Goal: Task Accomplishment & Management: Manage account settings

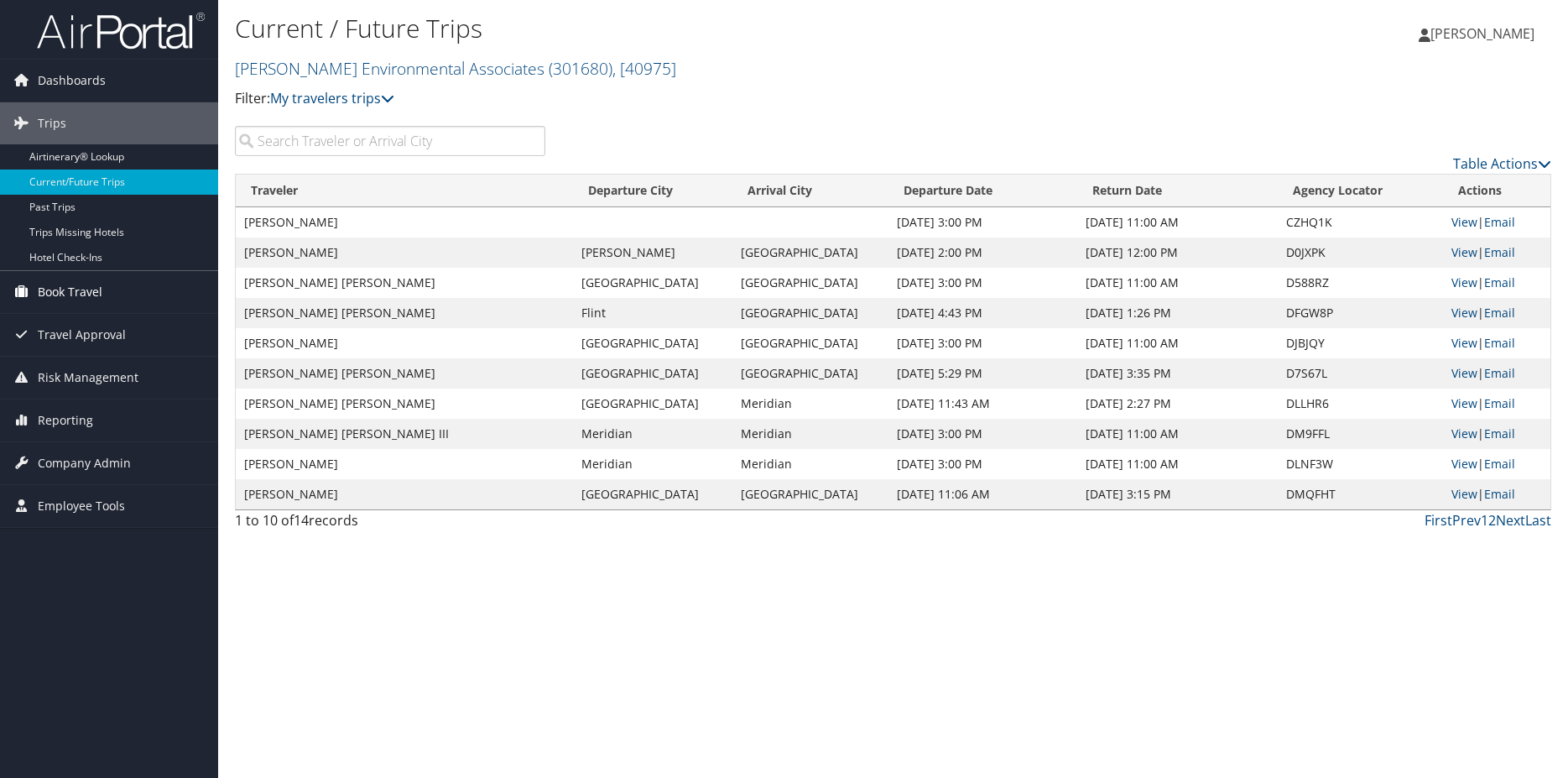
click at [88, 288] on span "Book Travel" at bounding box center [70, 292] width 65 height 42
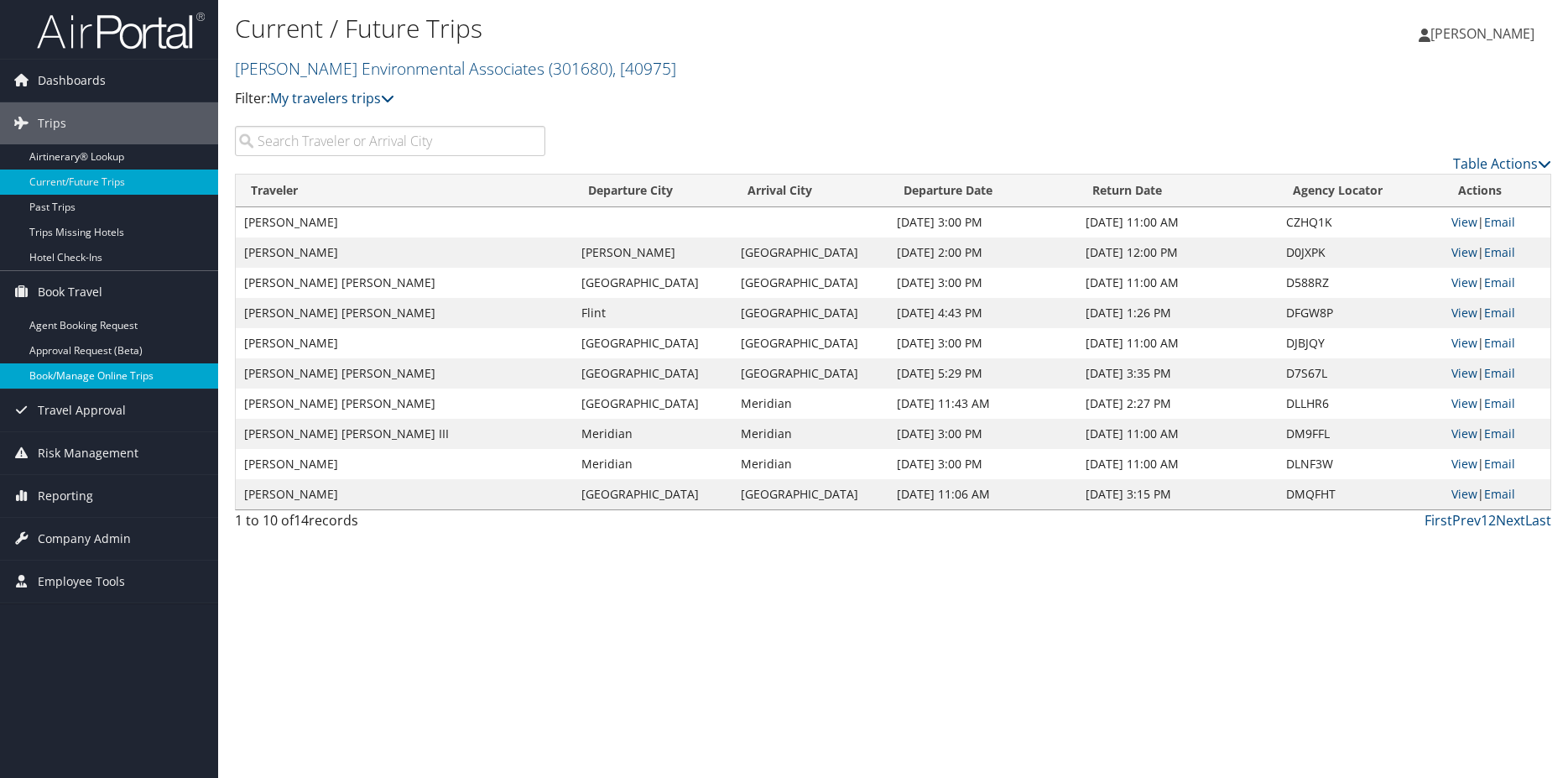
click at [129, 375] on link "Book/Manage Online Trips" at bounding box center [109, 375] width 218 height 25
click at [921, 468] on td "[DATE] 3:00 PM" at bounding box center [982, 464] width 189 height 30
click at [909, 473] on td "[DATE] 3:00 PM" at bounding box center [982, 464] width 189 height 30
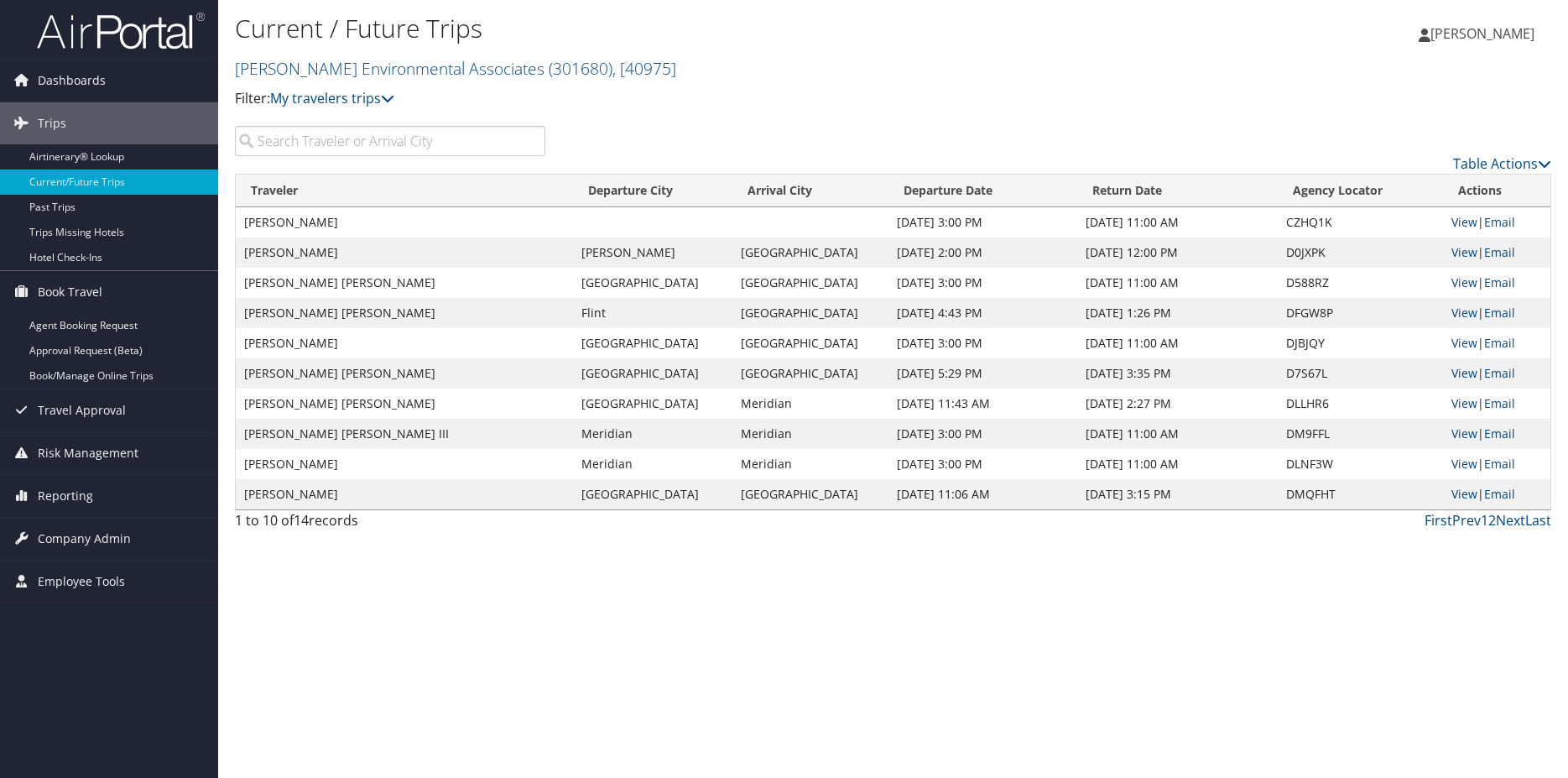
drag, startPoint x: 876, startPoint y: 473, endPoint x: 976, endPoint y: 469, distance: 100.1
click at [976, 469] on td "[DATE] 3:00 PM" at bounding box center [982, 464] width 189 height 30
click at [911, 507] on td "[DATE] 11:06 AM" at bounding box center [982, 494] width 189 height 30
click at [598, 405] on td "[GEOGRAPHIC_DATA]" at bounding box center [652, 404] width 159 height 30
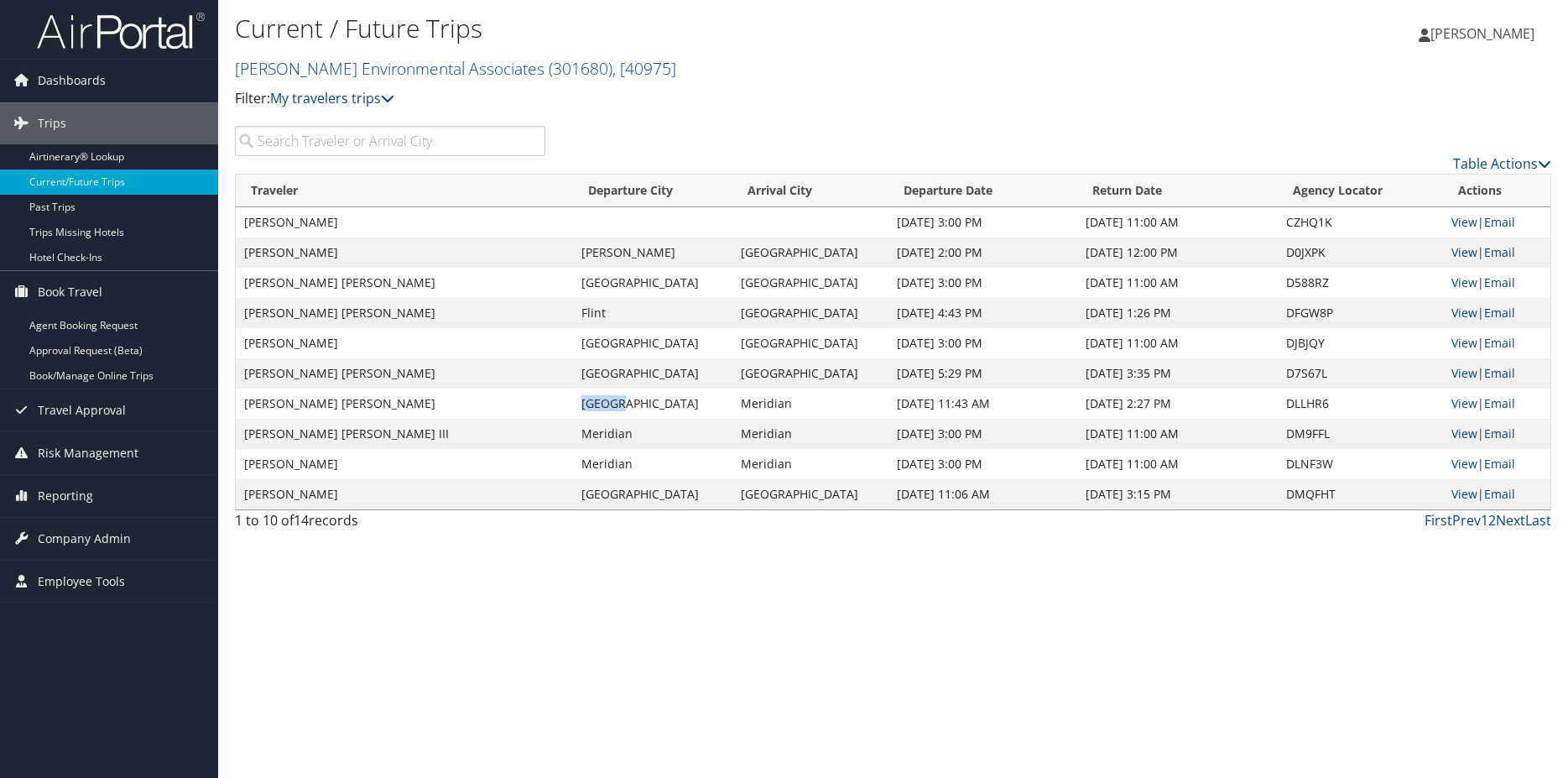
click at [598, 405] on td "[GEOGRAPHIC_DATA]" at bounding box center [652, 404] width 159 height 30
click at [1453, 282] on link "View" at bounding box center [1464, 282] width 26 height 16
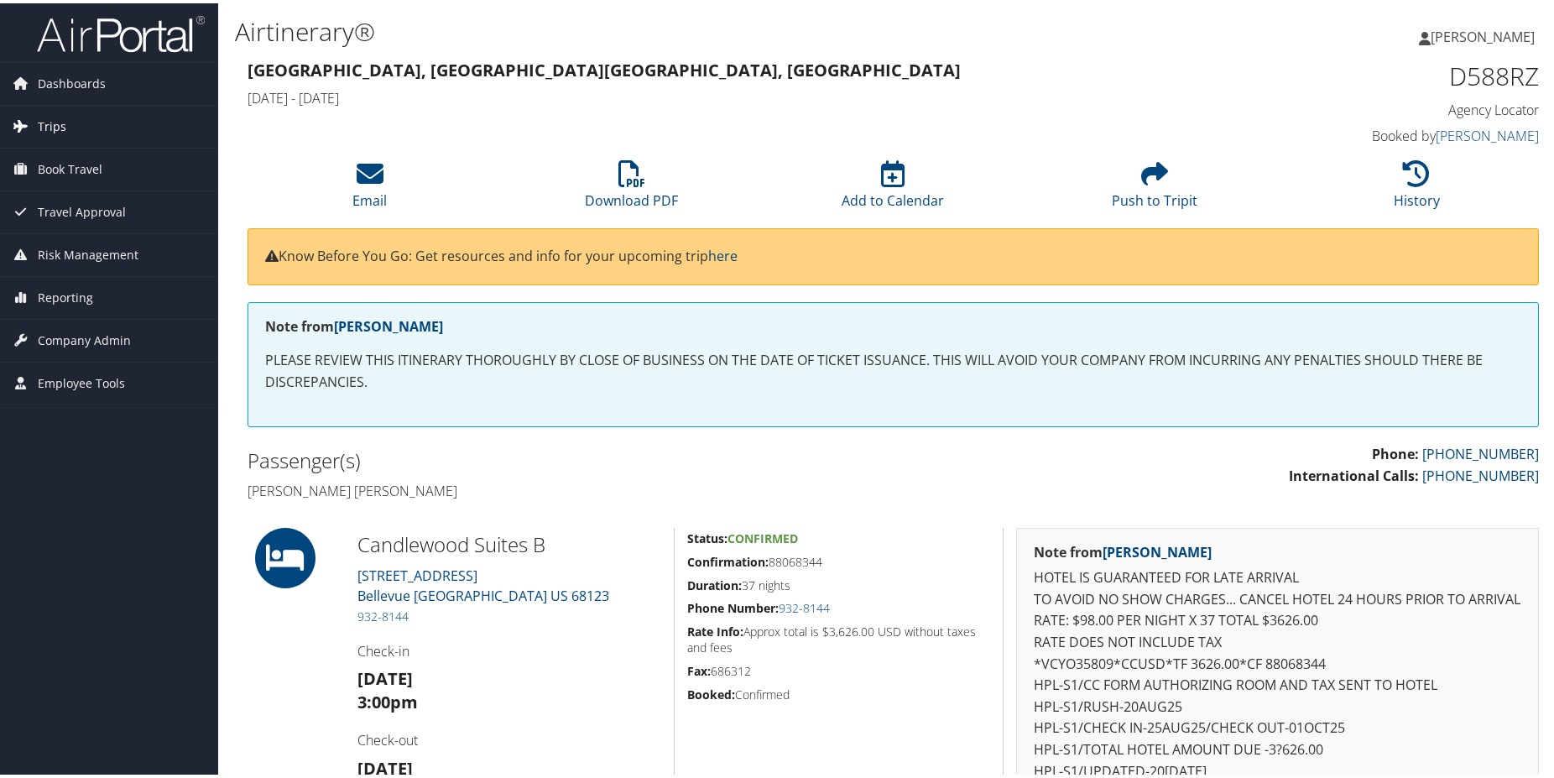
click at [68, 109] on link "Trips" at bounding box center [109, 123] width 218 height 42
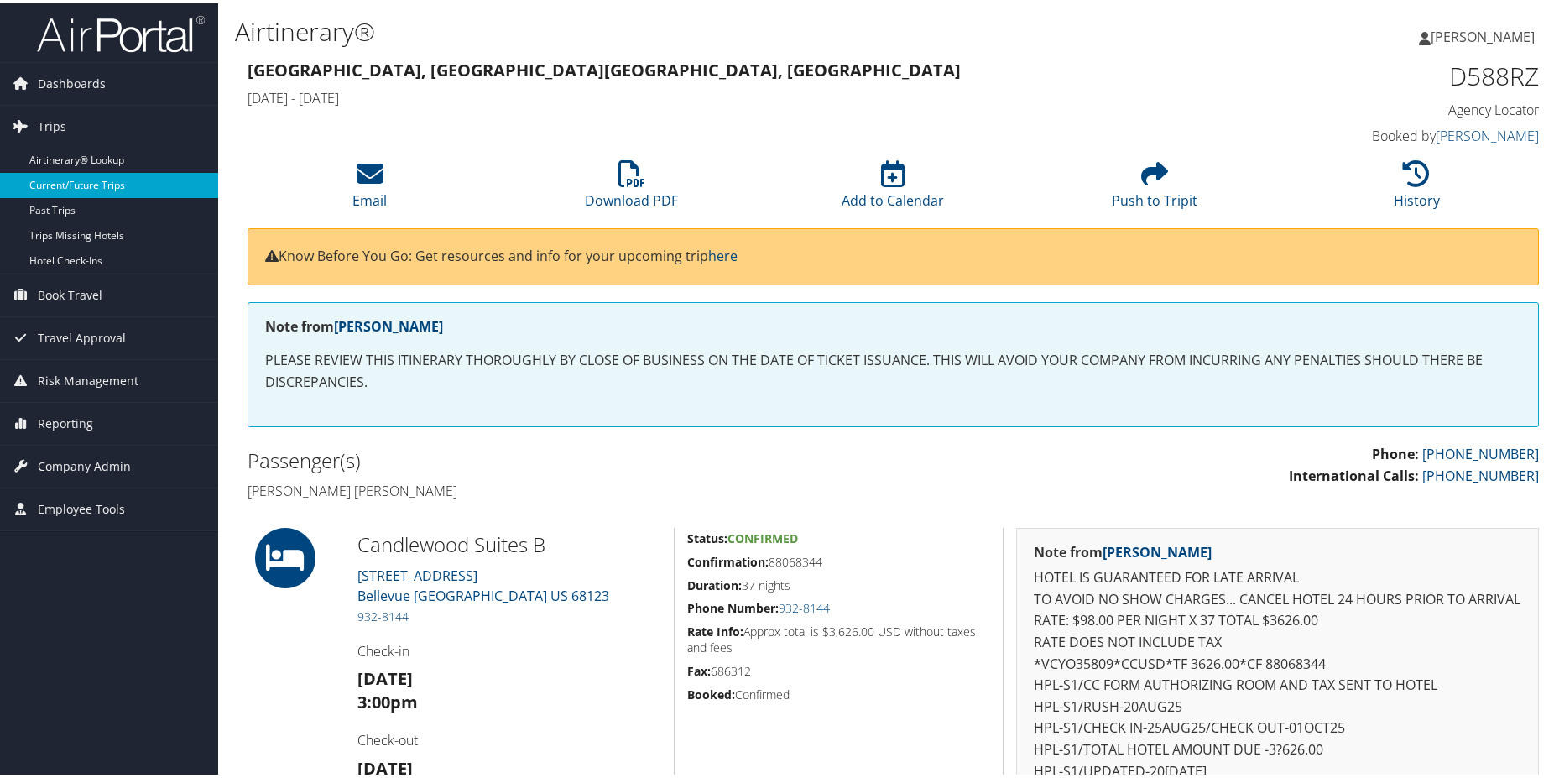
click at [94, 171] on link "Current/Future Trips" at bounding box center [109, 182] width 218 height 25
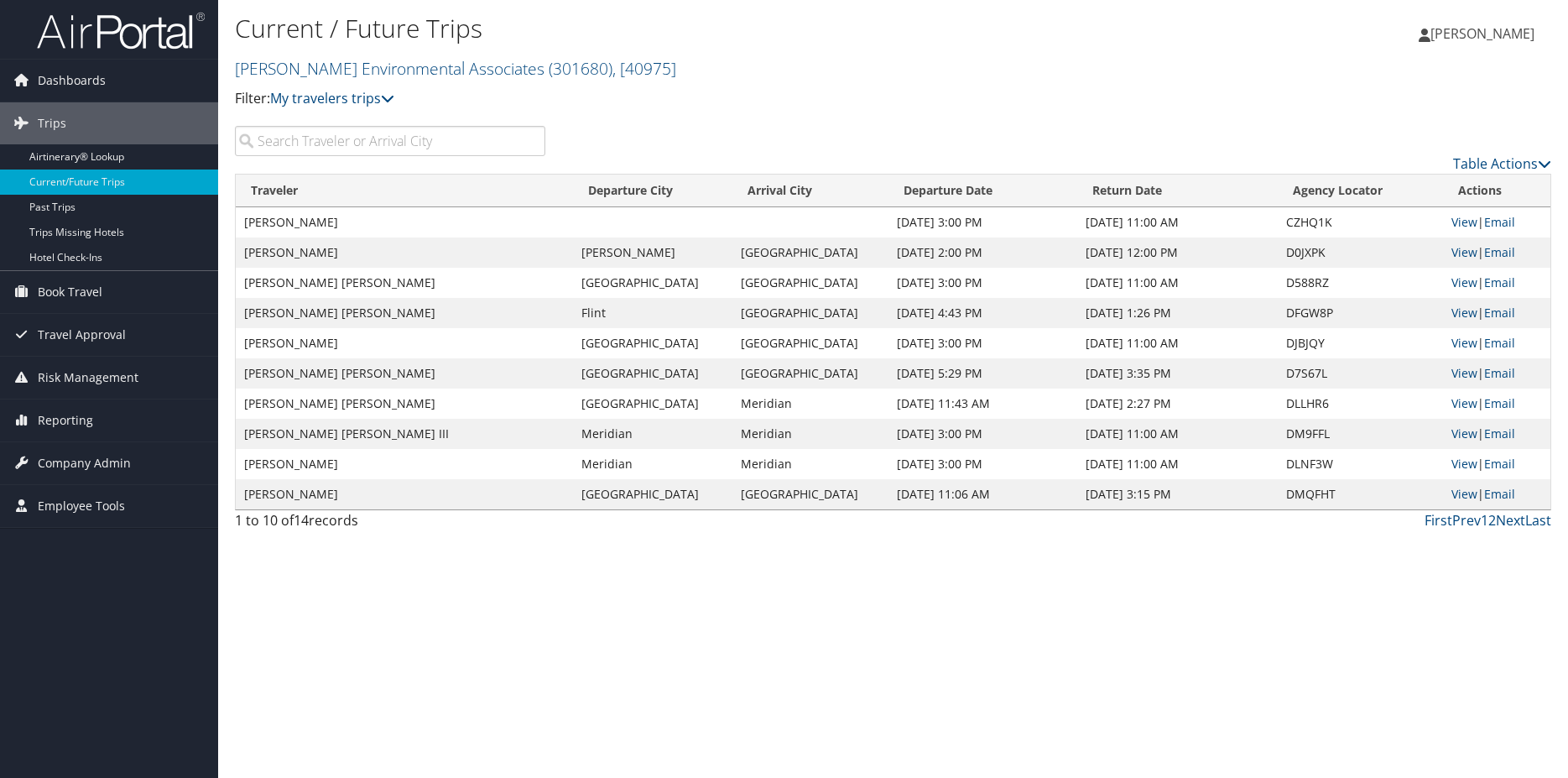
click at [624, 84] on div "Current / Future Trips Bhate Environmental Associates ( 301680 ) , [ 40975 ] Bh…" at bounding box center [674, 60] width 877 height 98
click at [810, 194] on th "Arrival City" at bounding box center [809, 191] width 155 height 33
click at [0, 0] on div "Loading..." at bounding box center [0, 0] width 0 height 0
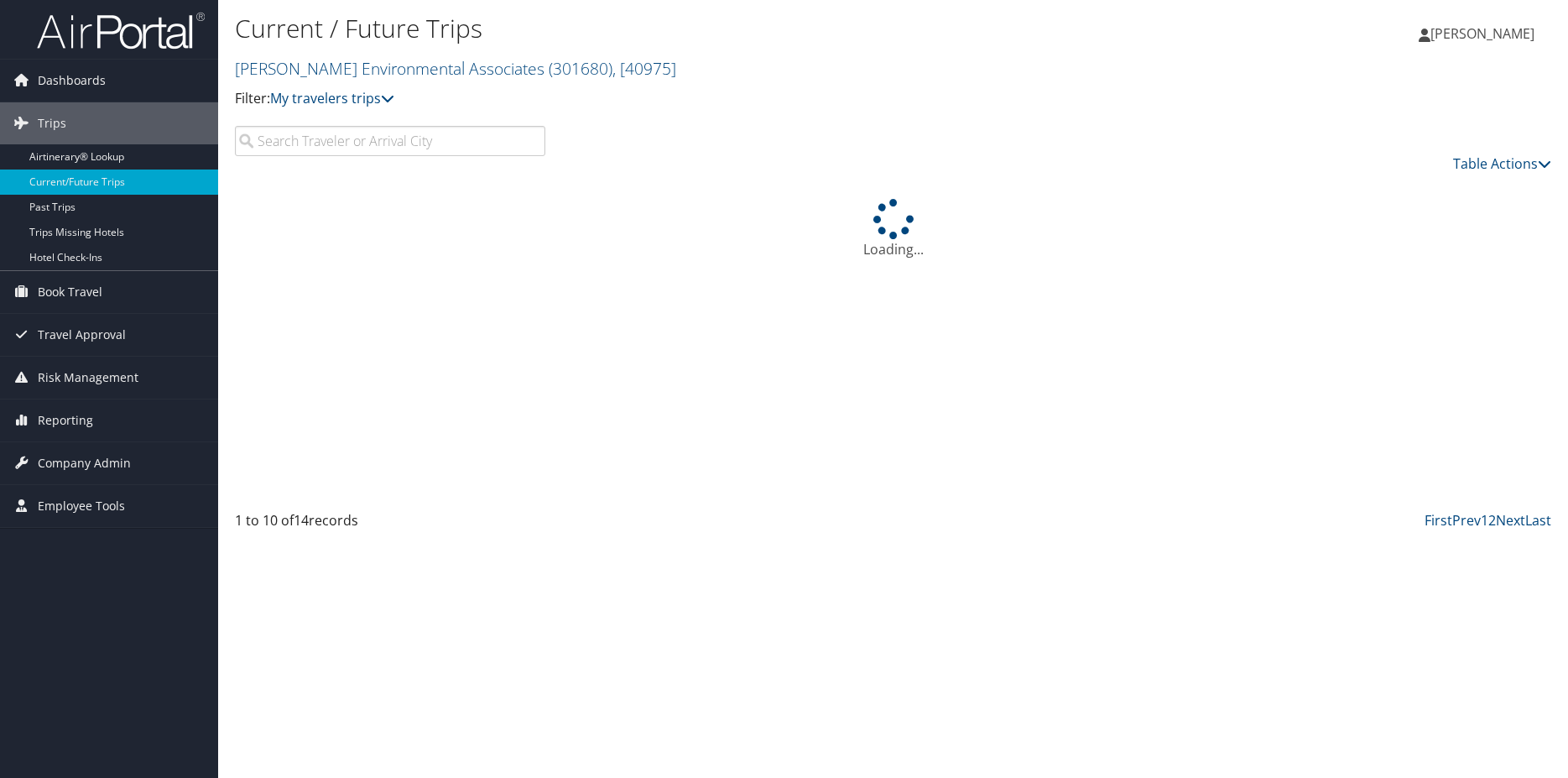
click at [810, 194] on div "Loading..." at bounding box center [892, 342] width 1316 height 337
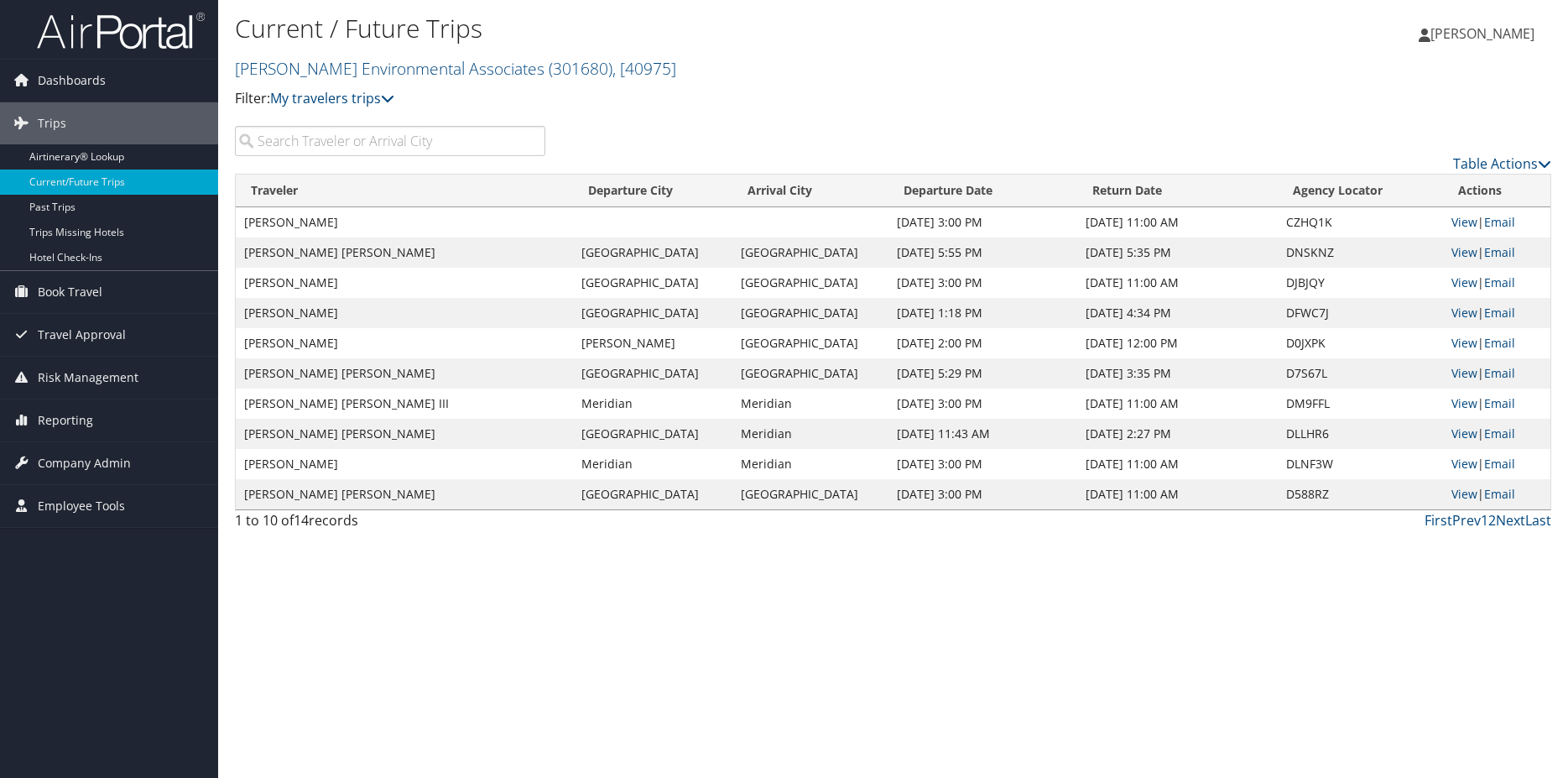
click at [828, 146] on div "Table Actions" at bounding box center [1060, 150] width 1005 height 48
click at [93, 82] on span "Dashboards" at bounding box center [72, 81] width 68 height 42
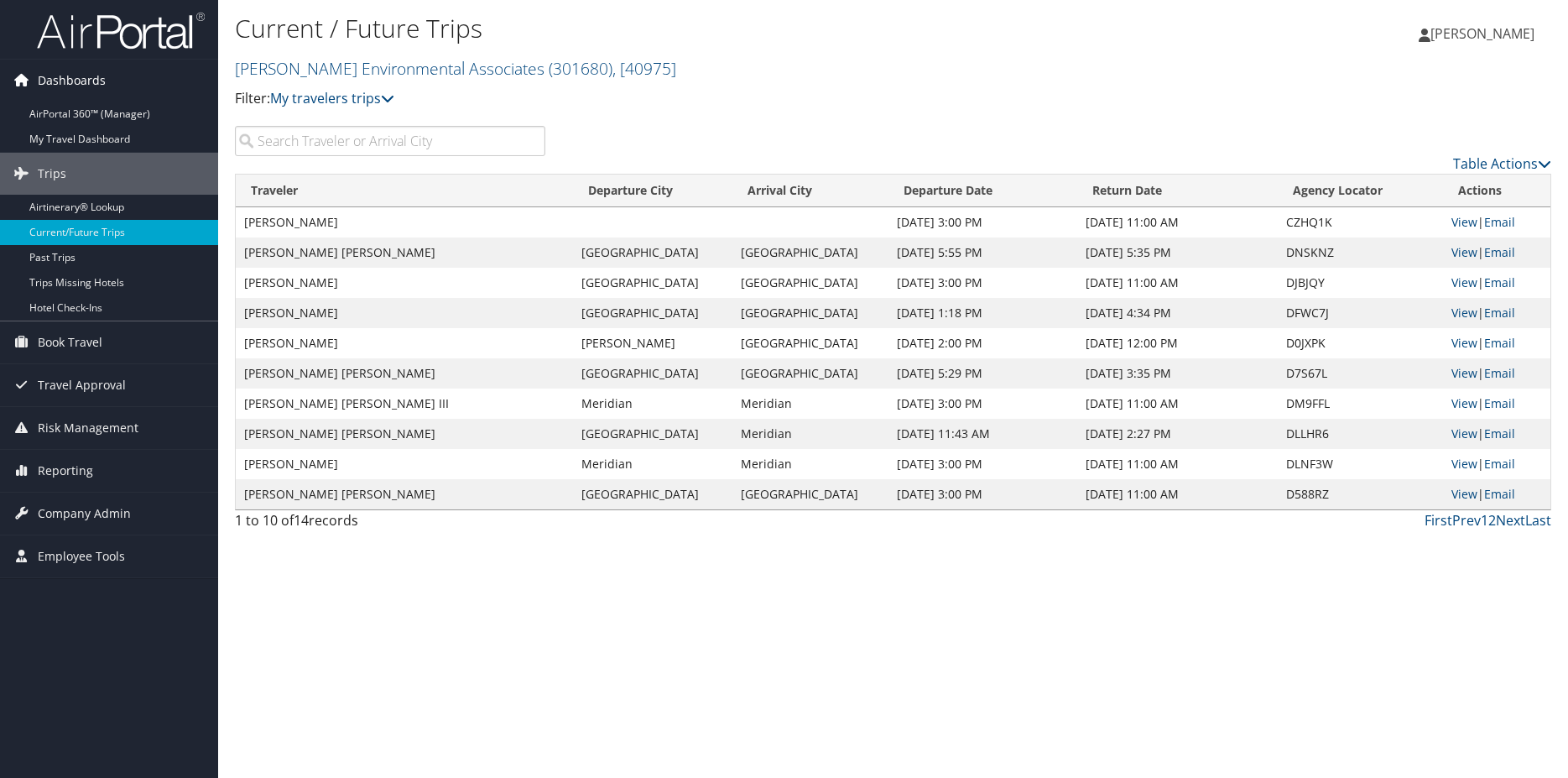
click at [94, 89] on span "Dashboards" at bounding box center [72, 81] width 68 height 42
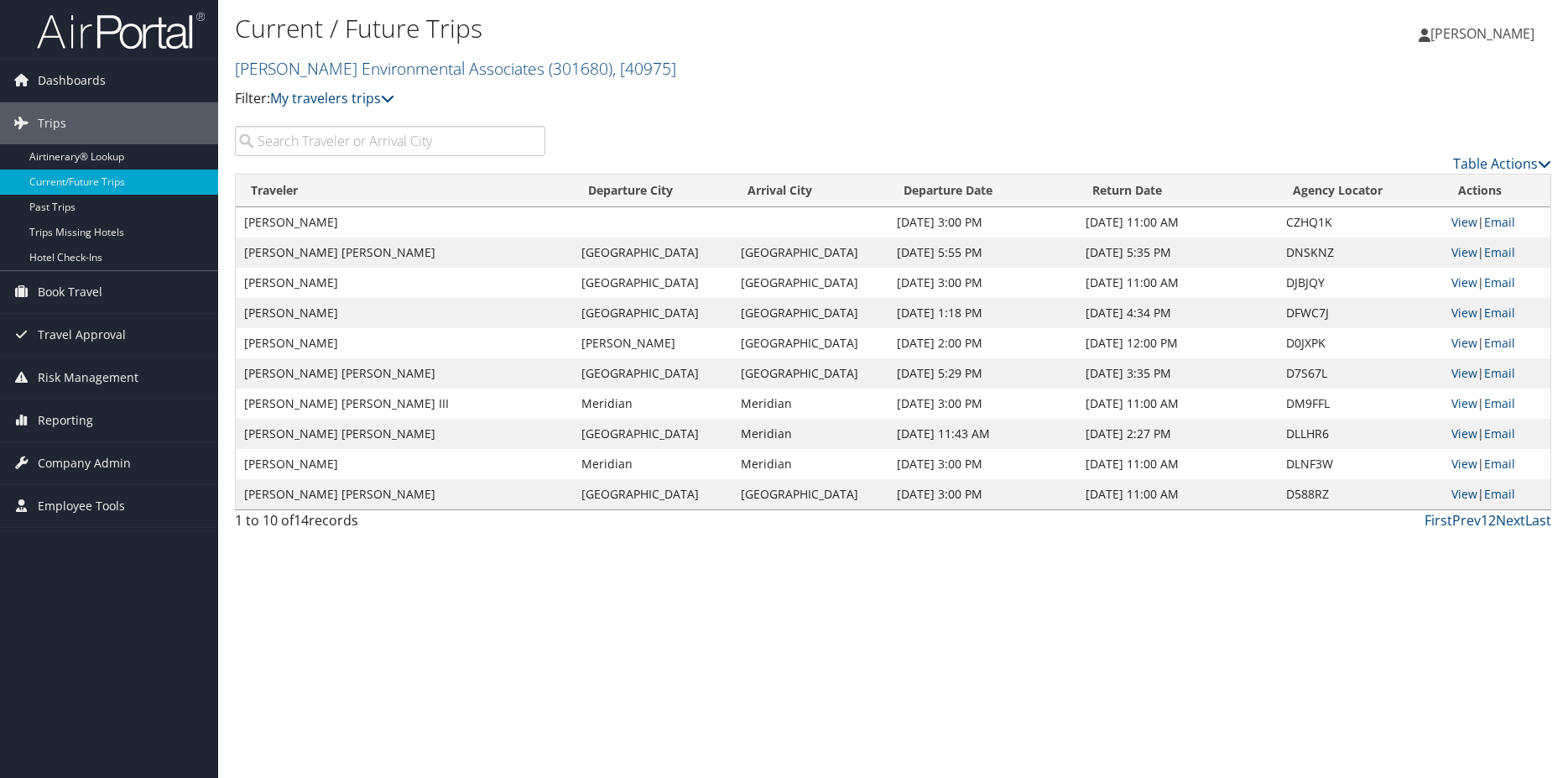
click at [327, 528] on div "1 to 10 of 14 records" at bounding box center [390, 524] width 311 height 29
